Goal: Task Accomplishment & Management: Manage account settings

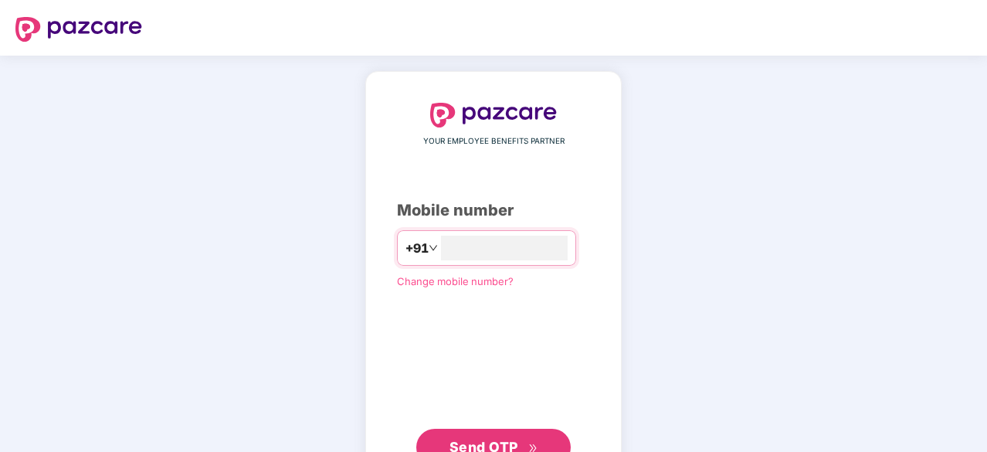
type input "**********"
click at [506, 429] on button "Send OTP" at bounding box center [493, 445] width 154 height 37
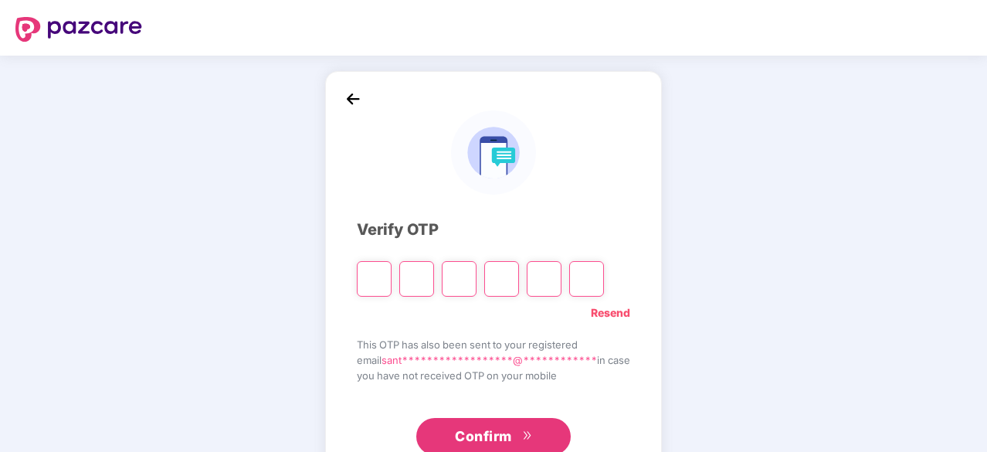
type input "*"
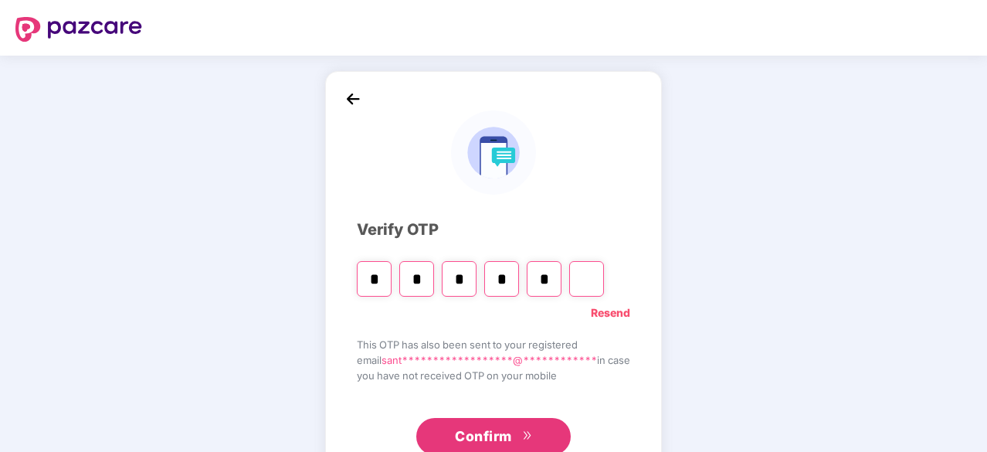
type input "*"
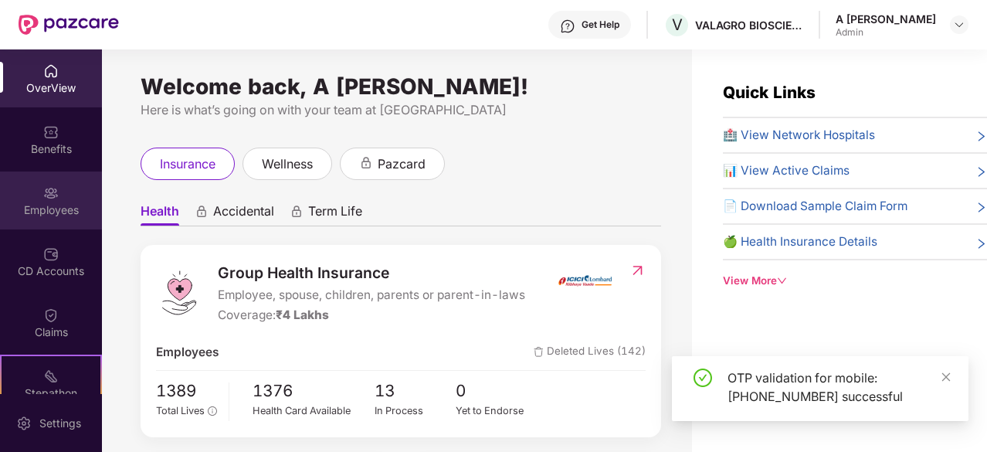
click at [52, 198] on img at bounding box center [50, 192] width 15 height 15
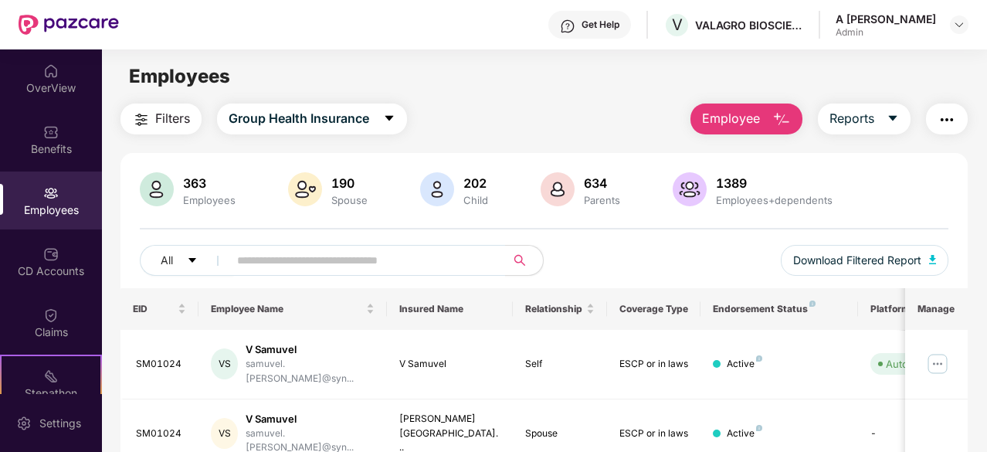
scroll to position [143, 0]
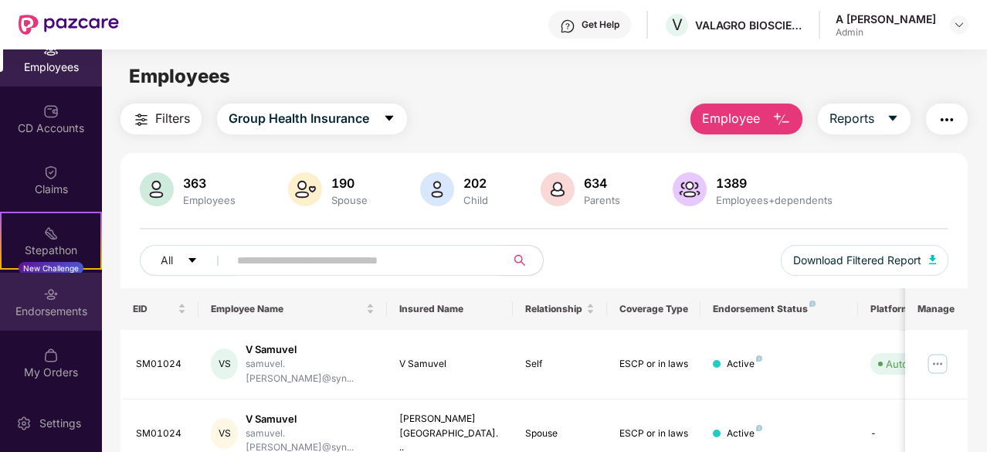
click at [65, 303] on div "Endorsements" at bounding box center [51, 310] width 102 height 15
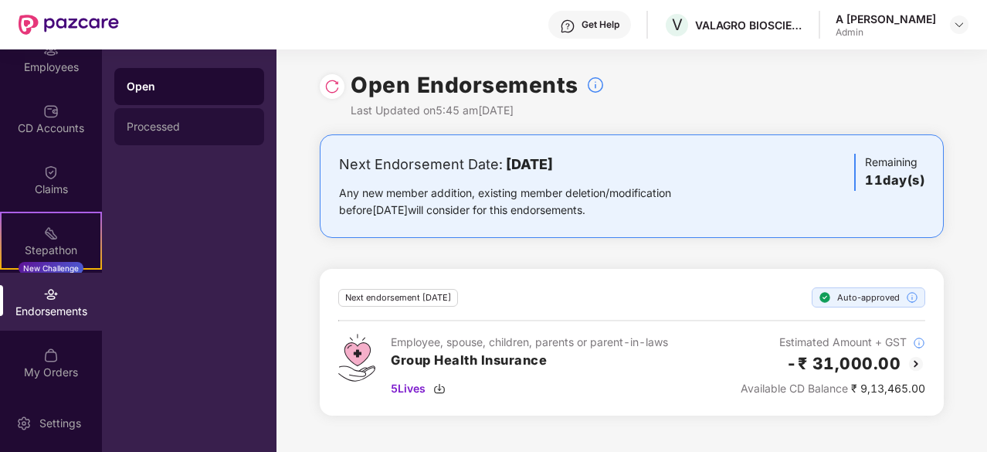
click at [190, 118] on div "Processed" at bounding box center [189, 126] width 150 height 37
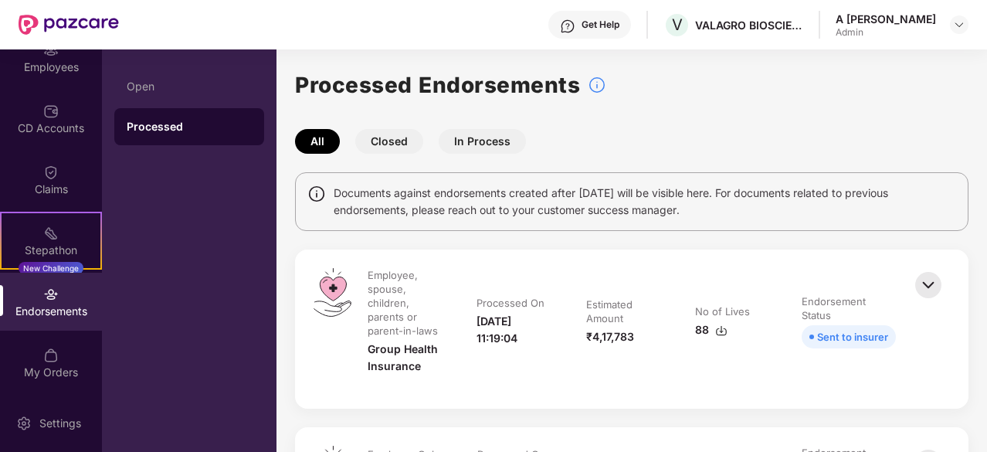
click at [398, 136] on button "Closed" at bounding box center [389, 141] width 68 height 25
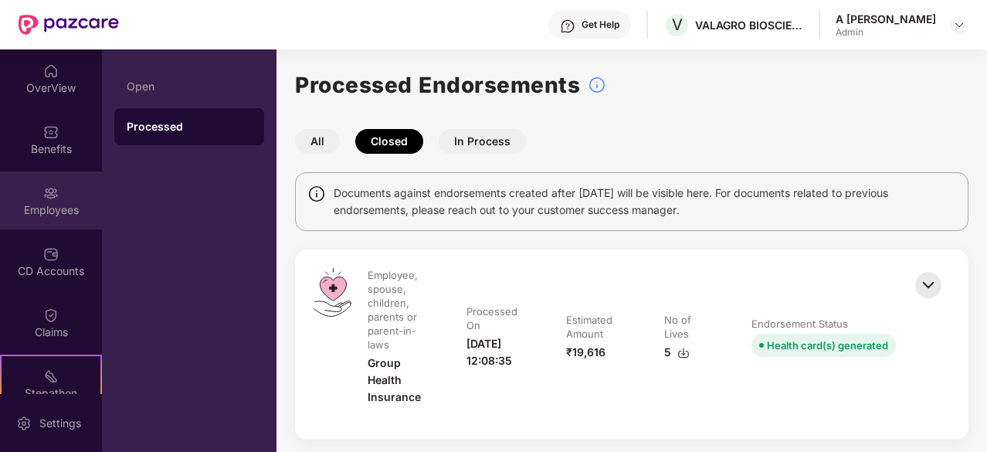
click at [49, 195] on img at bounding box center [50, 192] width 15 height 15
